Goal: Task Accomplishment & Management: Complete application form

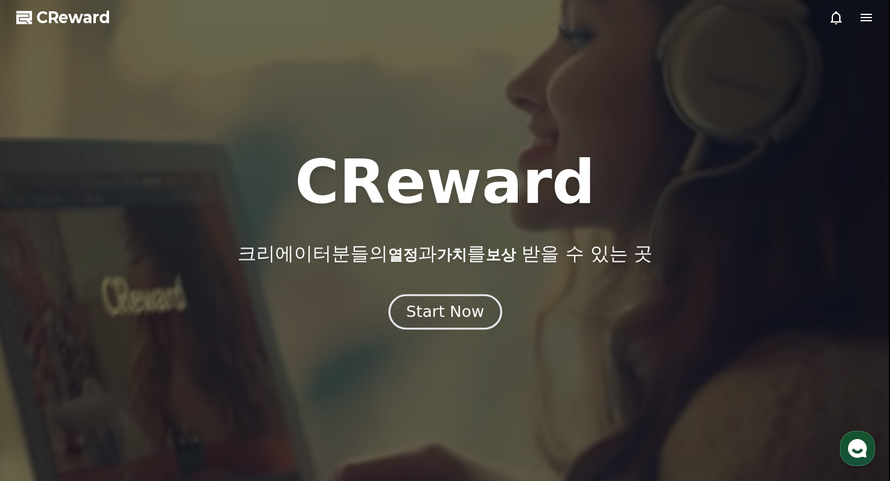
click at [447, 319] on div "Start Now" at bounding box center [445, 311] width 78 height 21
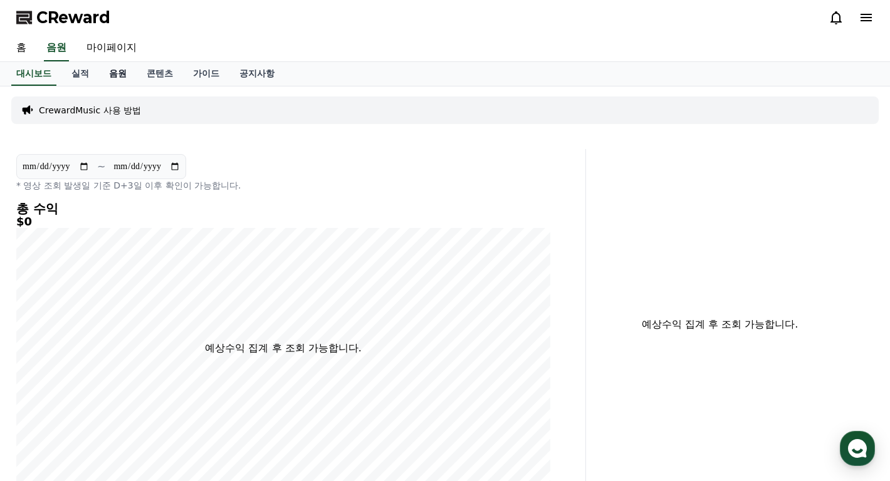
click at [114, 75] on link "음원" at bounding box center [118, 74] width 38 height 24
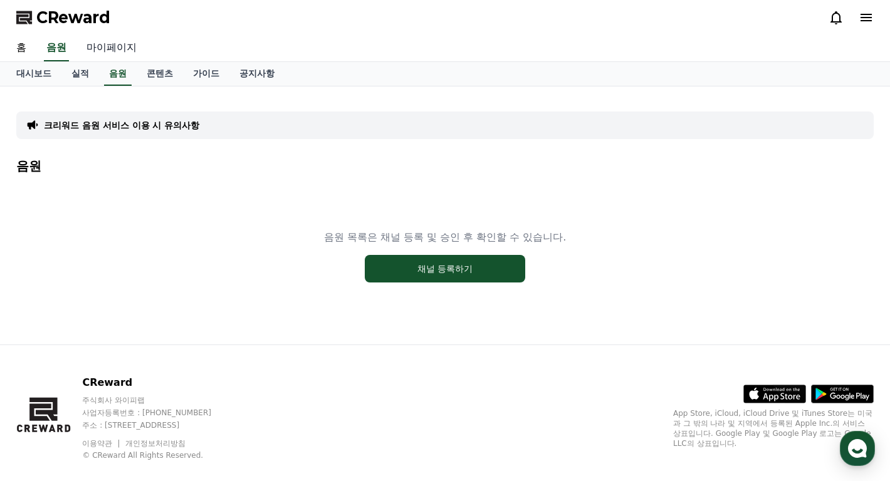
click at [100, 46] on link "마이페이지" at bounding box center [111, 48] width 70 height 26
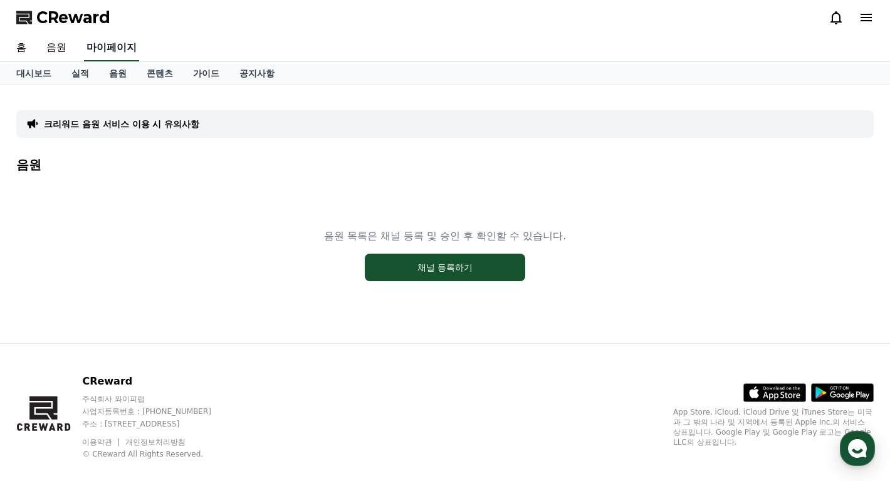
select select "**********"
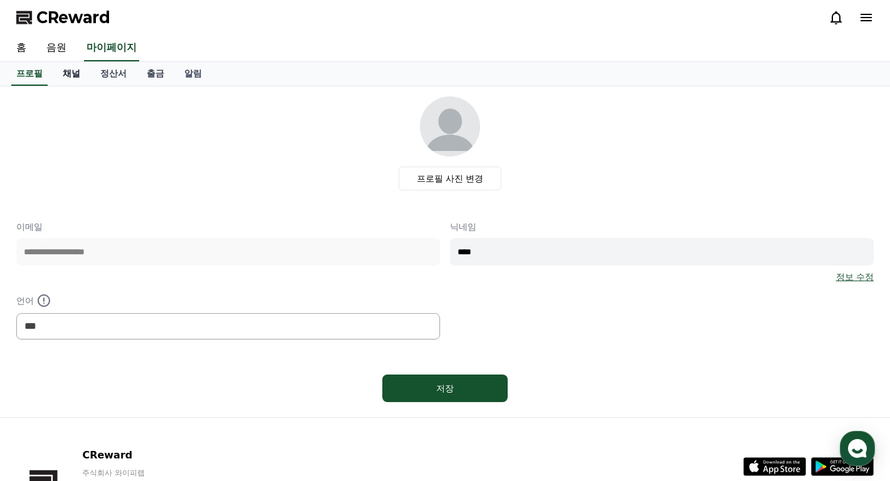
click at [75, 78] on link "채널" at bounding box center [72, 74] width 38 height 24
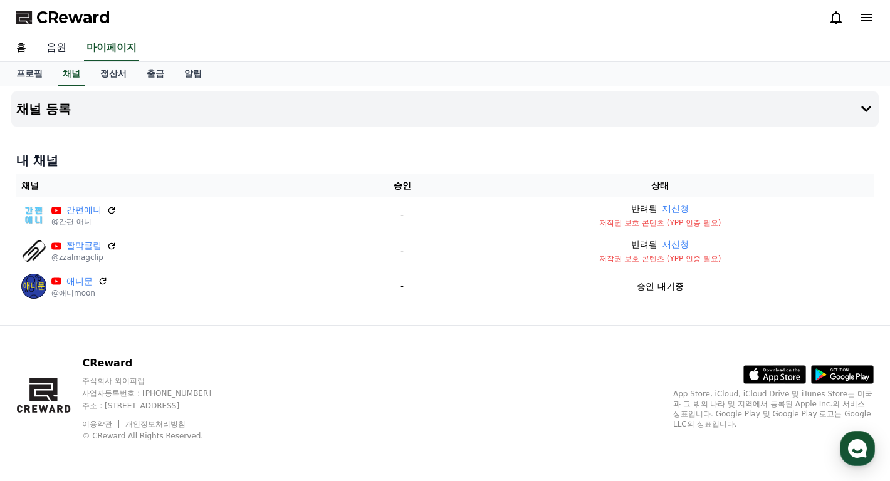
click at [58, 46] on link "음원" at bounding box center [56, 48] width 40 height 26
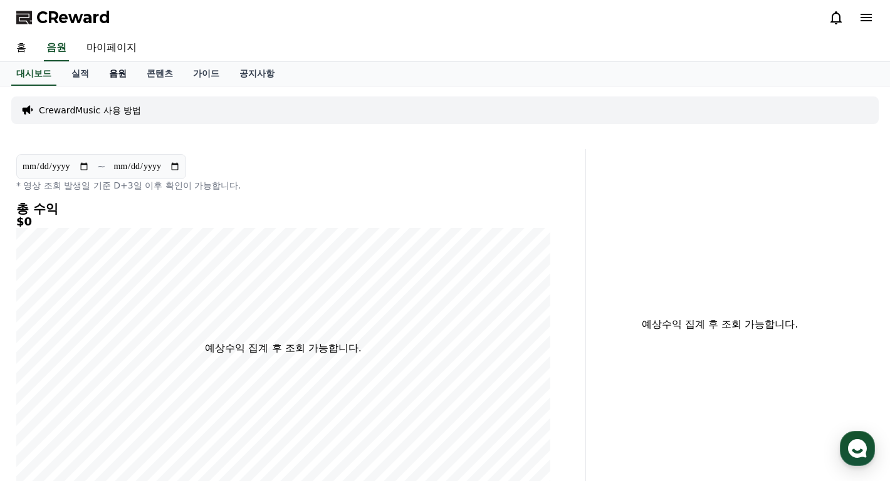
click at [125, 74] on link "음원" at bounding box center [118, 74] width 38 height 24
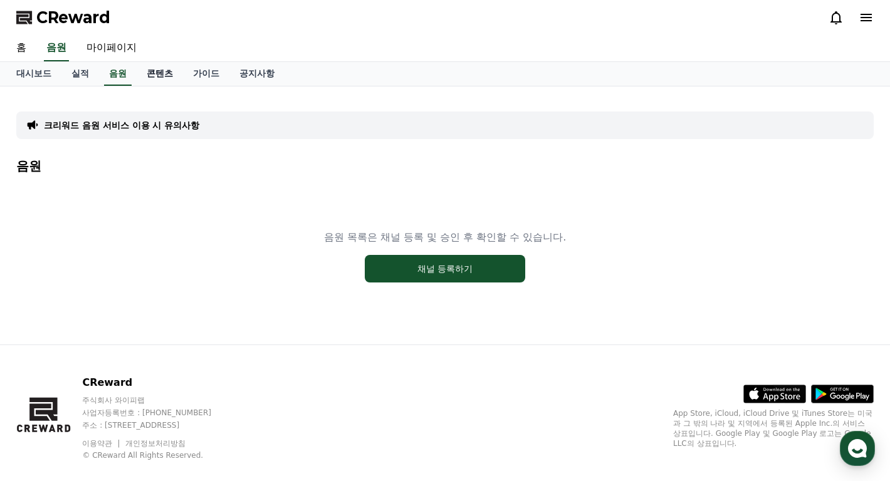
click at [142, 74] on link "콘텐츠" at bounding box center [160, 74] width 46 height 24
click at [113, 75] on link "음원" at bounding box center [118, 74] width 38 height 24
click at [154, 72] on link "콘텐츠" at bounding box center [160, 74] width 46 height 24
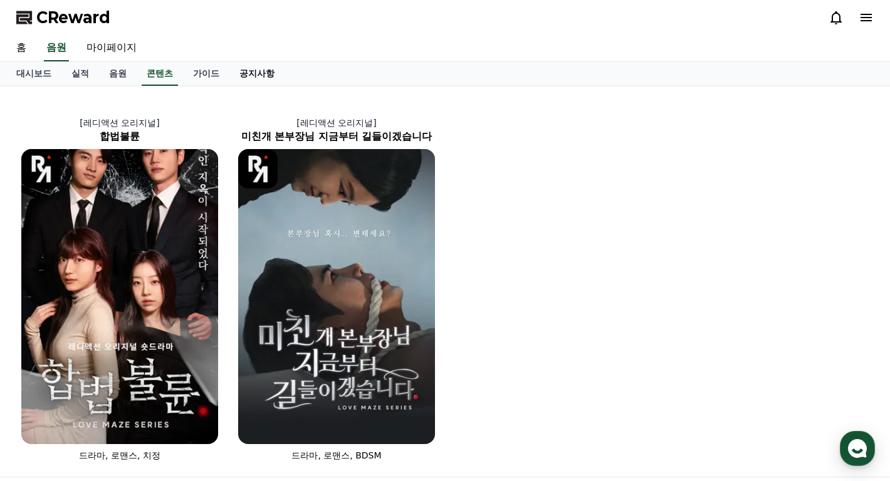
click at [239, 77] on link "공지사항" at bounding box center [256, 74] width 55 height 24
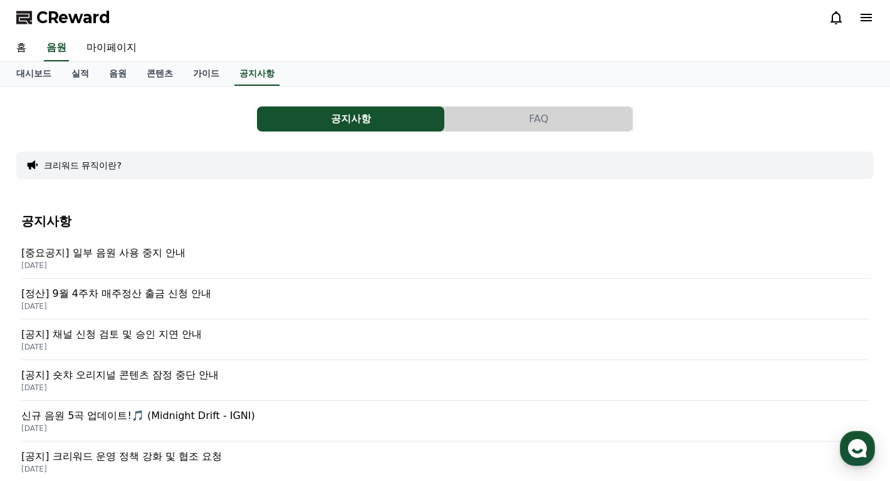
click at [145, 256] on p "[중요공지] 일부 음원 사용 중지 안내" at bounding box center [444, 253] width 847 height 15
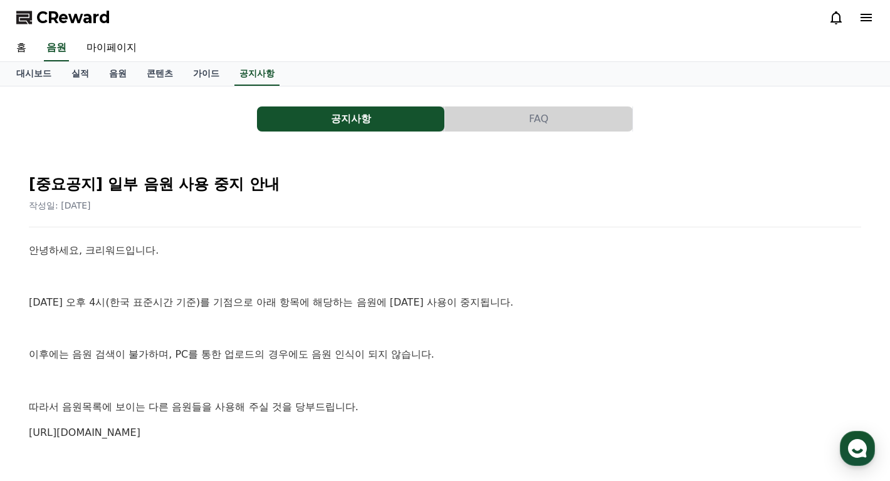
click at [494, 125] on button "FAQ" at bounding box center [538, 119] width 187 height 25
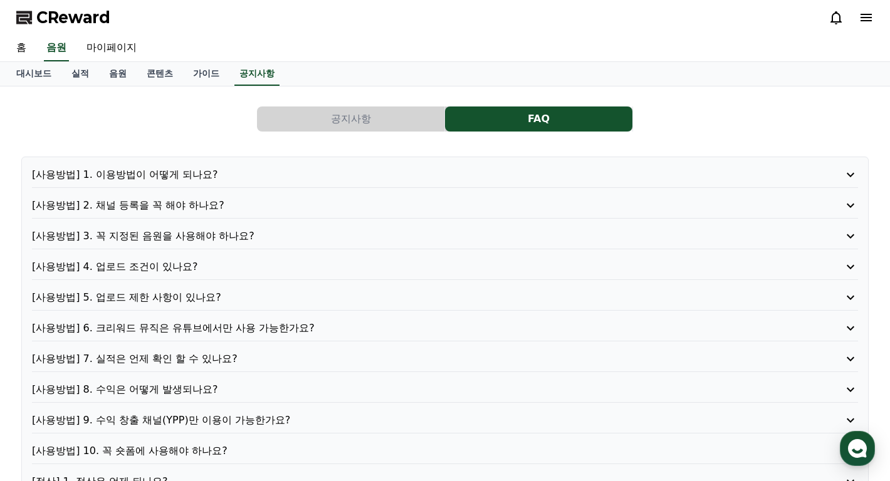
click at [348, 124] on button "공지사항" at bounding box center [350, 119] width 187 height 25
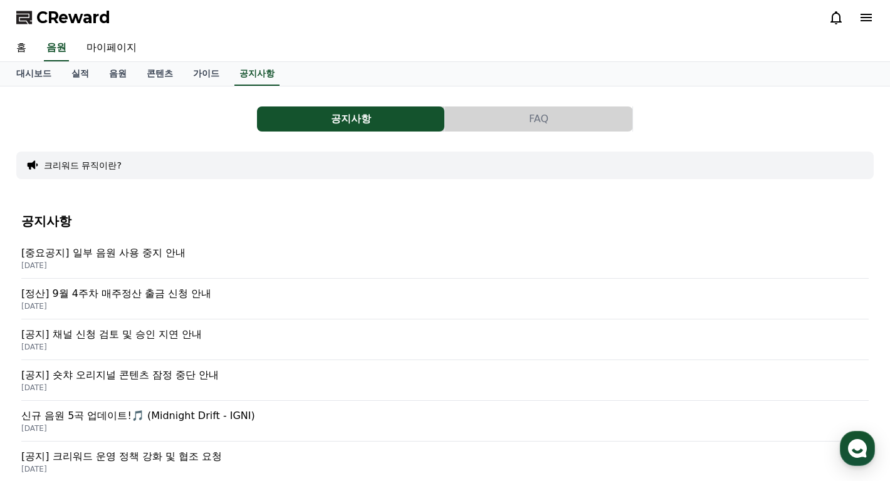
click at [111, 334] on p "[공지] 채널 신청 검토 및 승인 지연 안내" at bounding box center [444, 334] width 847 height 15
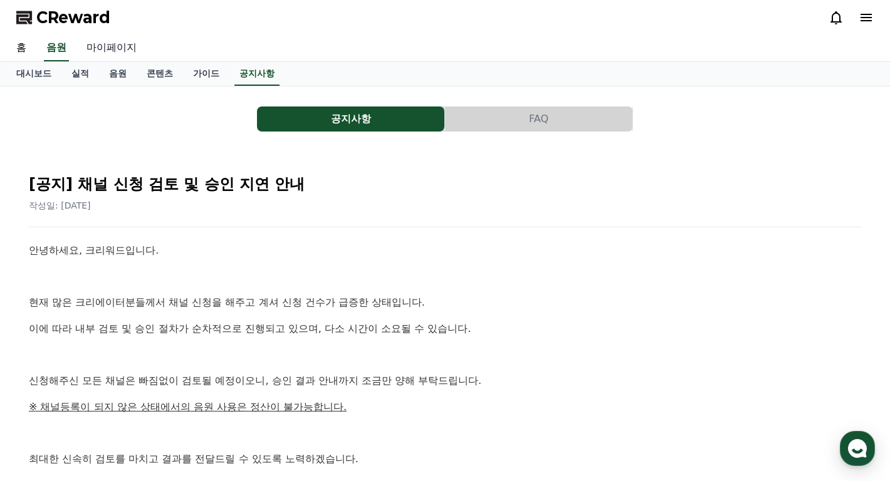
click at [98, 56] on link "마이페이지" at bounding box center [111, 48] width 70 height 26
select select "**********"
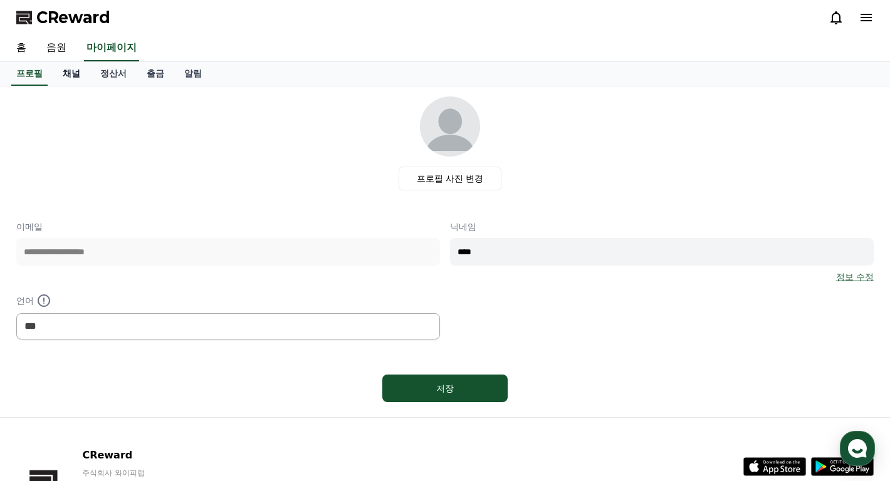
click at [71, 77] on link "채널" at bounding box center [72, 74] width 38 height 24
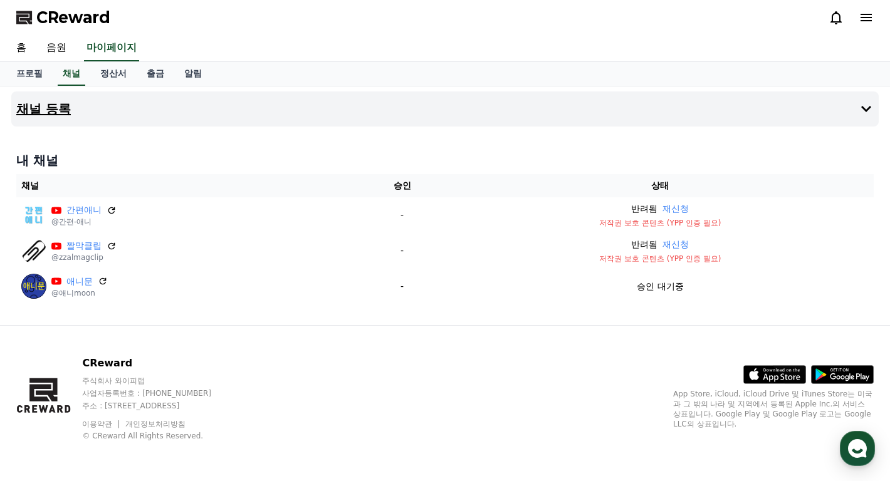
click at [73, 107] on button "채널 등록" at bounding box center [444, 109] width 867 height 35
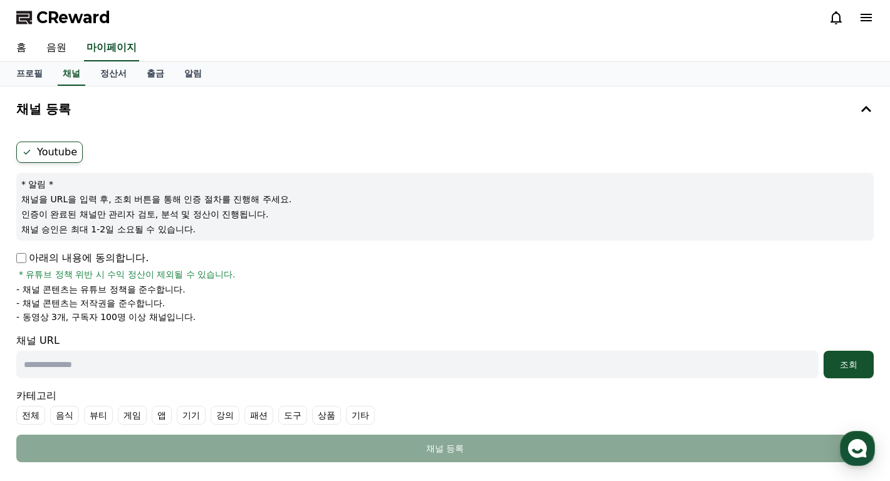
click at [254, 356] on input "text" at bounding box center [417, 365] width 802 height 28
paste input "**********"
type input "**********"
click at [823, 370] on div "**********" at bounding box center [444, 365] width 857 height 28
click at [837, 368] on div "조회" at bounding box center [849, 364] width 40 height 13
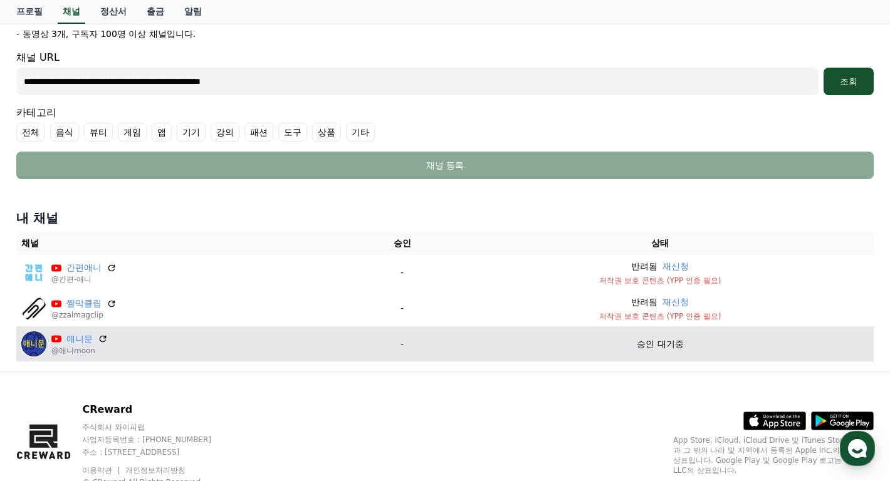
scroll to position [322, 0]
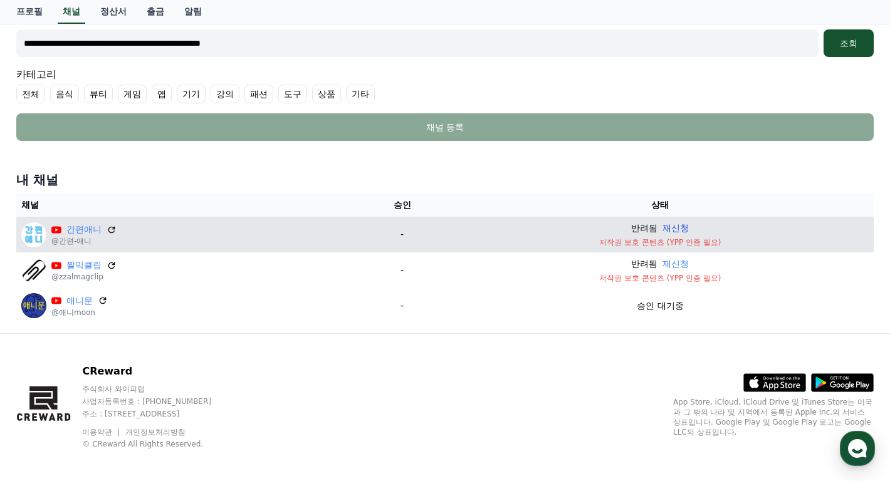
click at [679, 227] on button "재신청" at bounding box center [675, 228] width 26 height 13
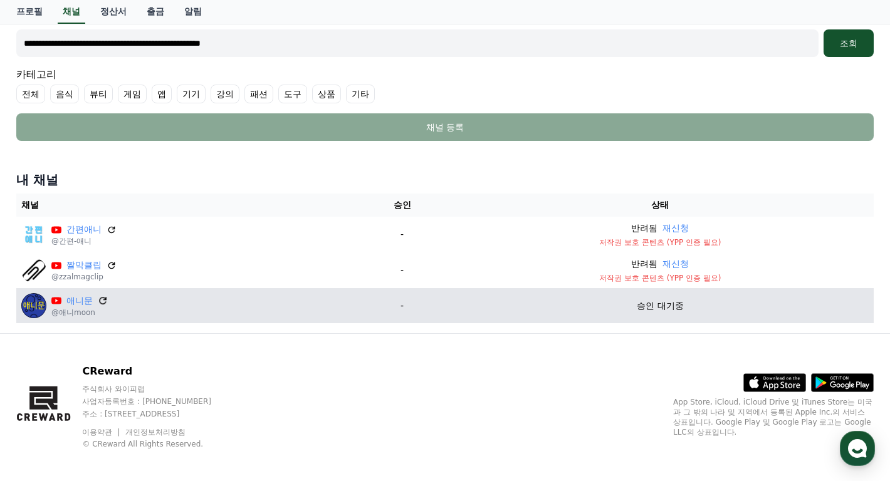
click at [99, 301] on icon at bounding box center [102, 300] width 11 height 11
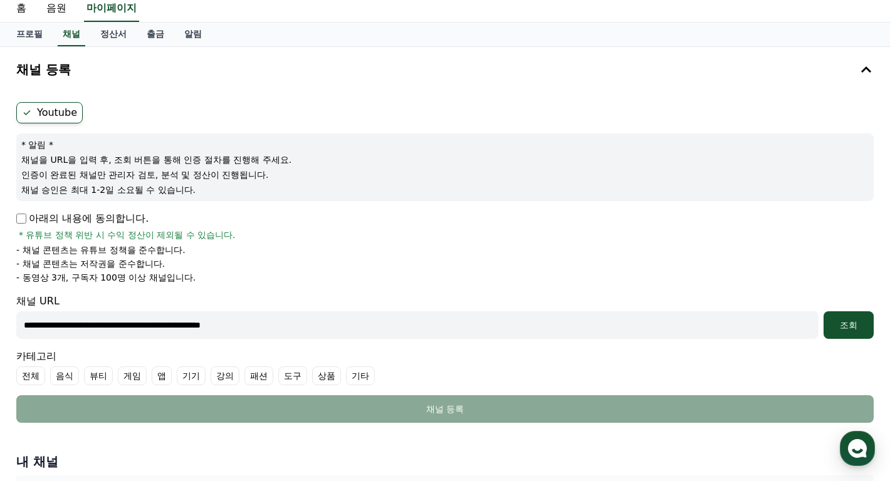
scroll to position [0, 0]
